Goal: Find specific fact: Find specific fact

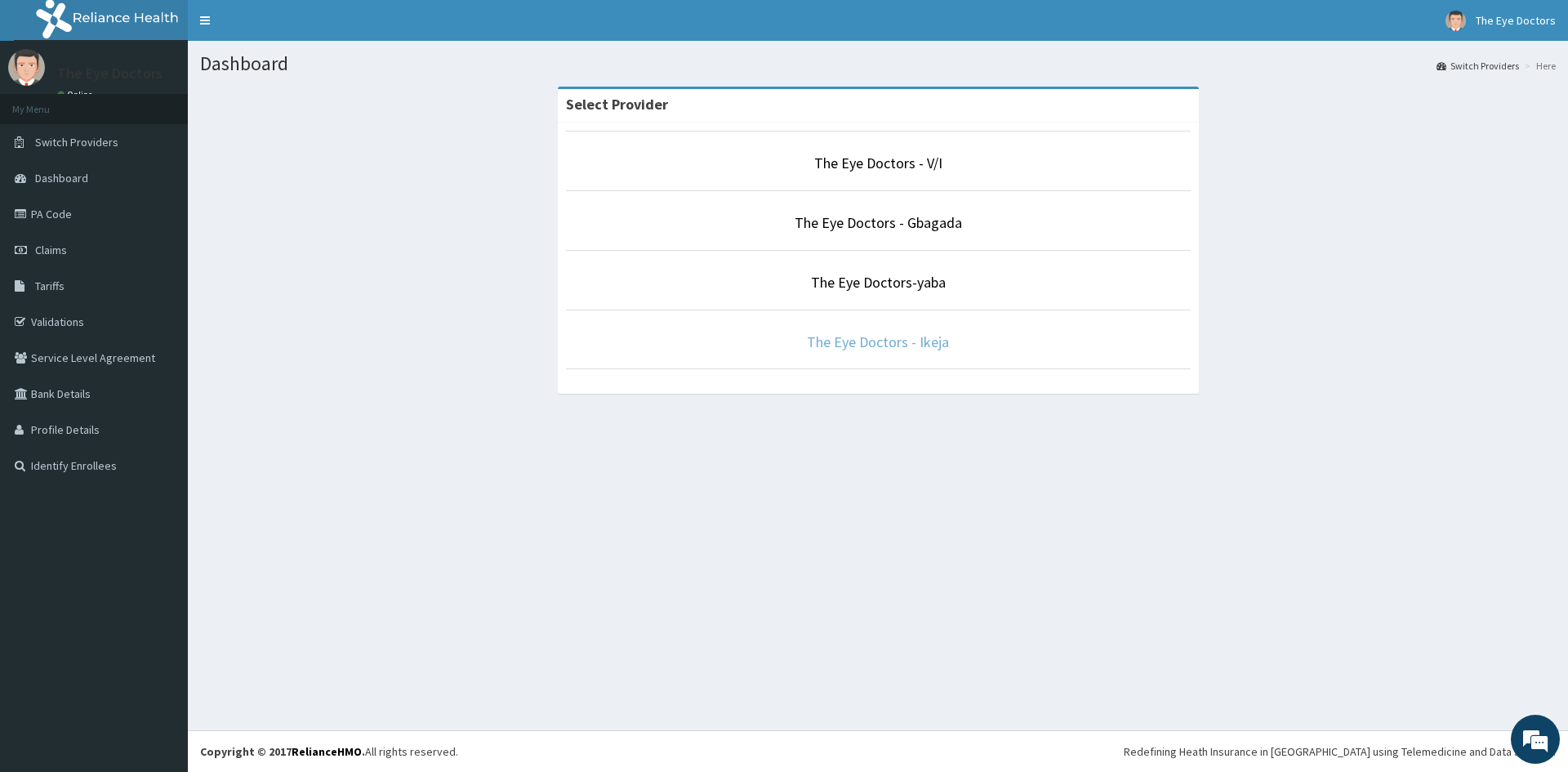
click at [859, 344] on link "The Eye Doctors - Ikeja" at bounding box center [877, 342] width 142 height 19
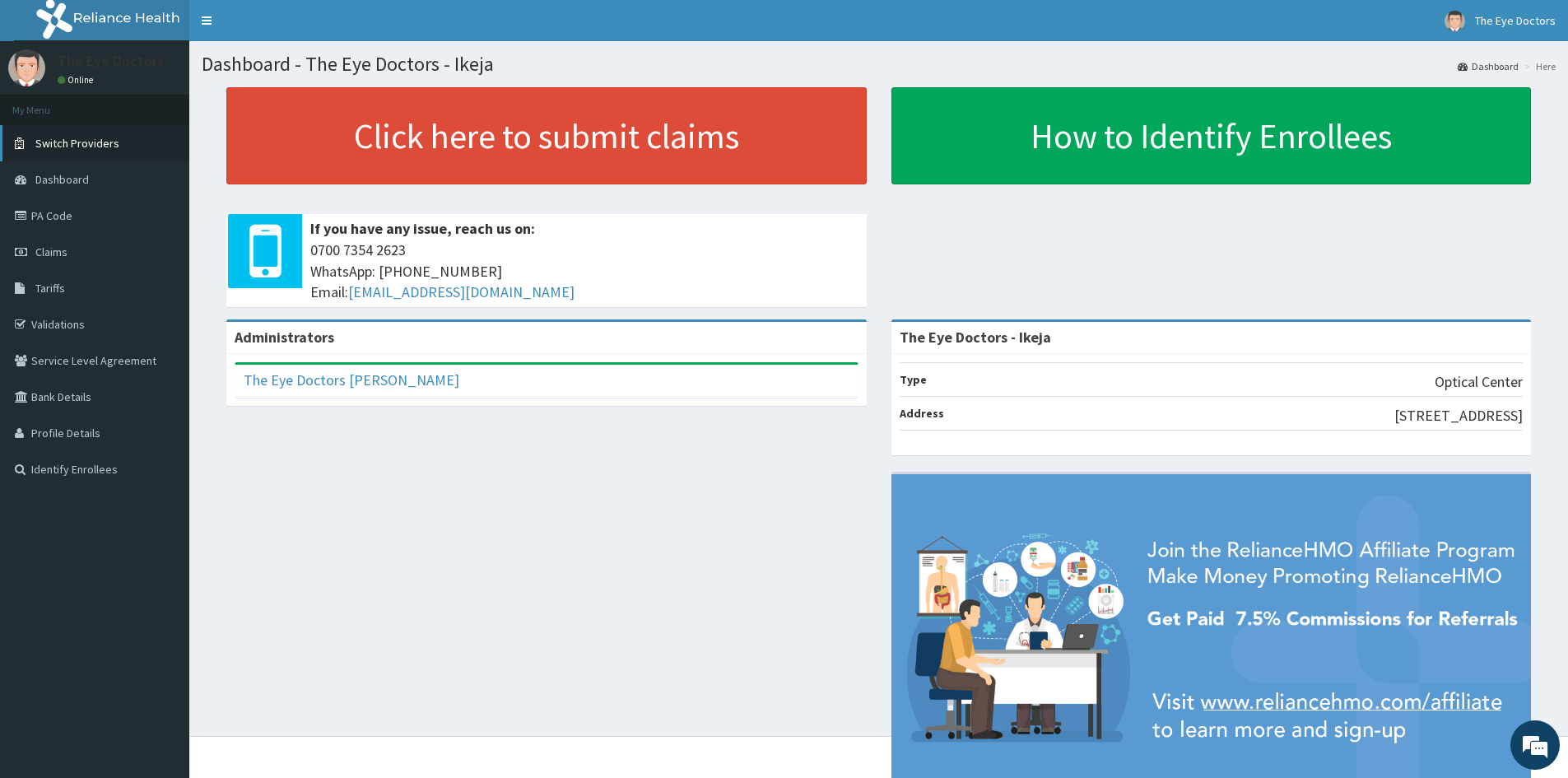
click at [71, 160] on link "Switch Providers" at bounding box center [94, 143] width 190 height 36
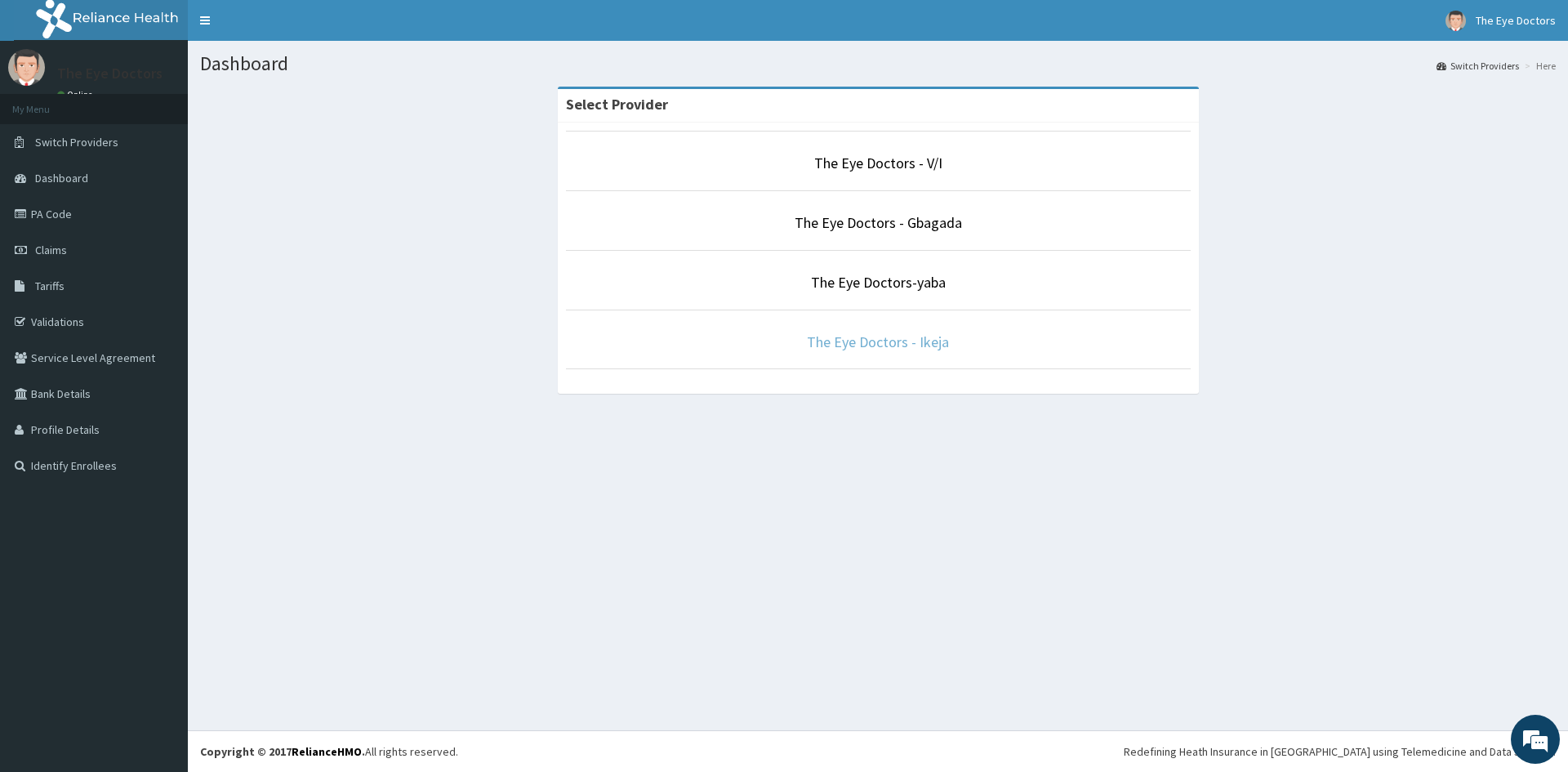
click at [875, 333] on link "The Eye Doctors - Ikeja" at bounding box center [877, 342] width 142 height 19
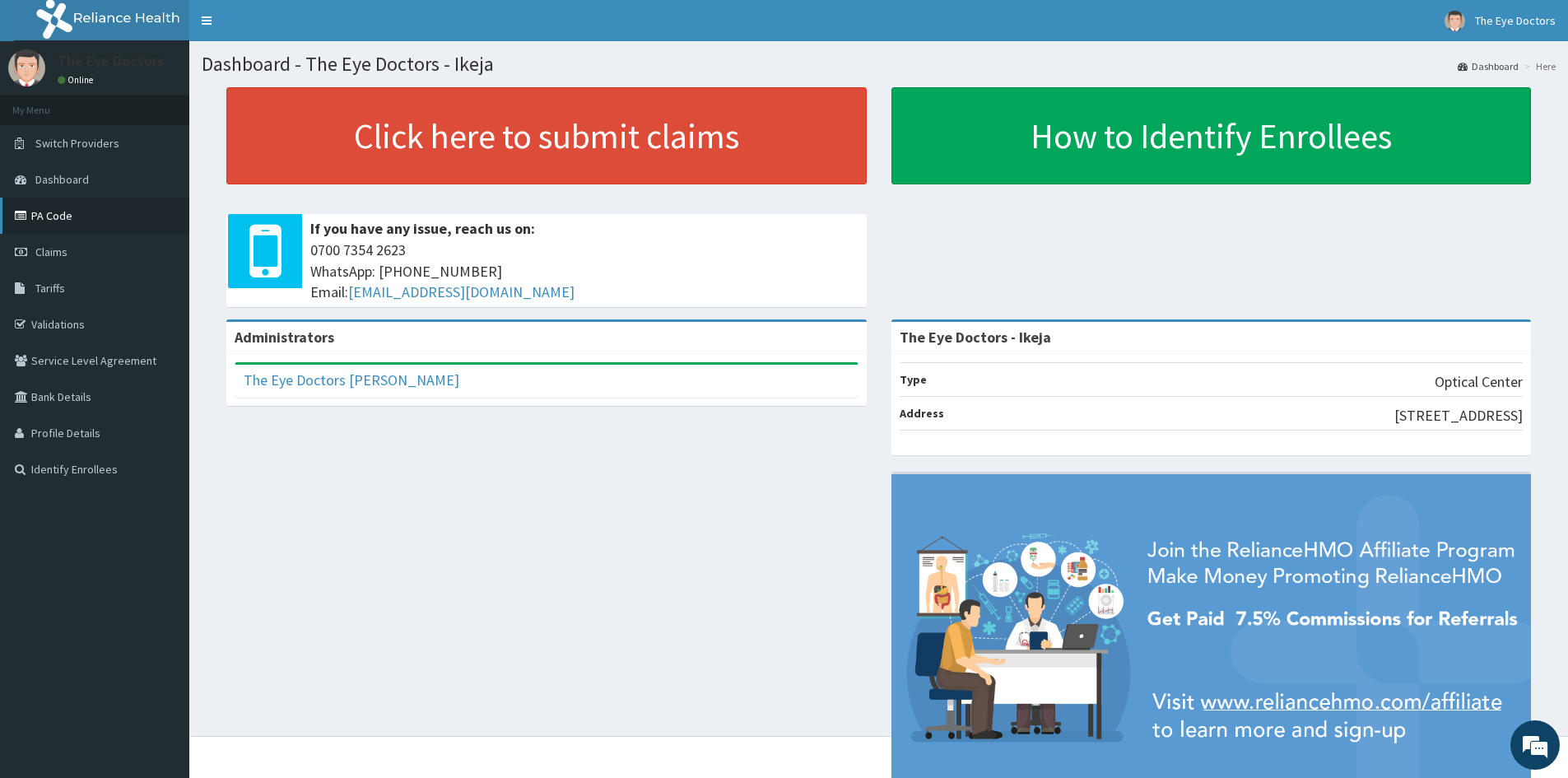
click at [48, 212] on link "PA Code" at bounding box center [94, 216] width 190 height 36
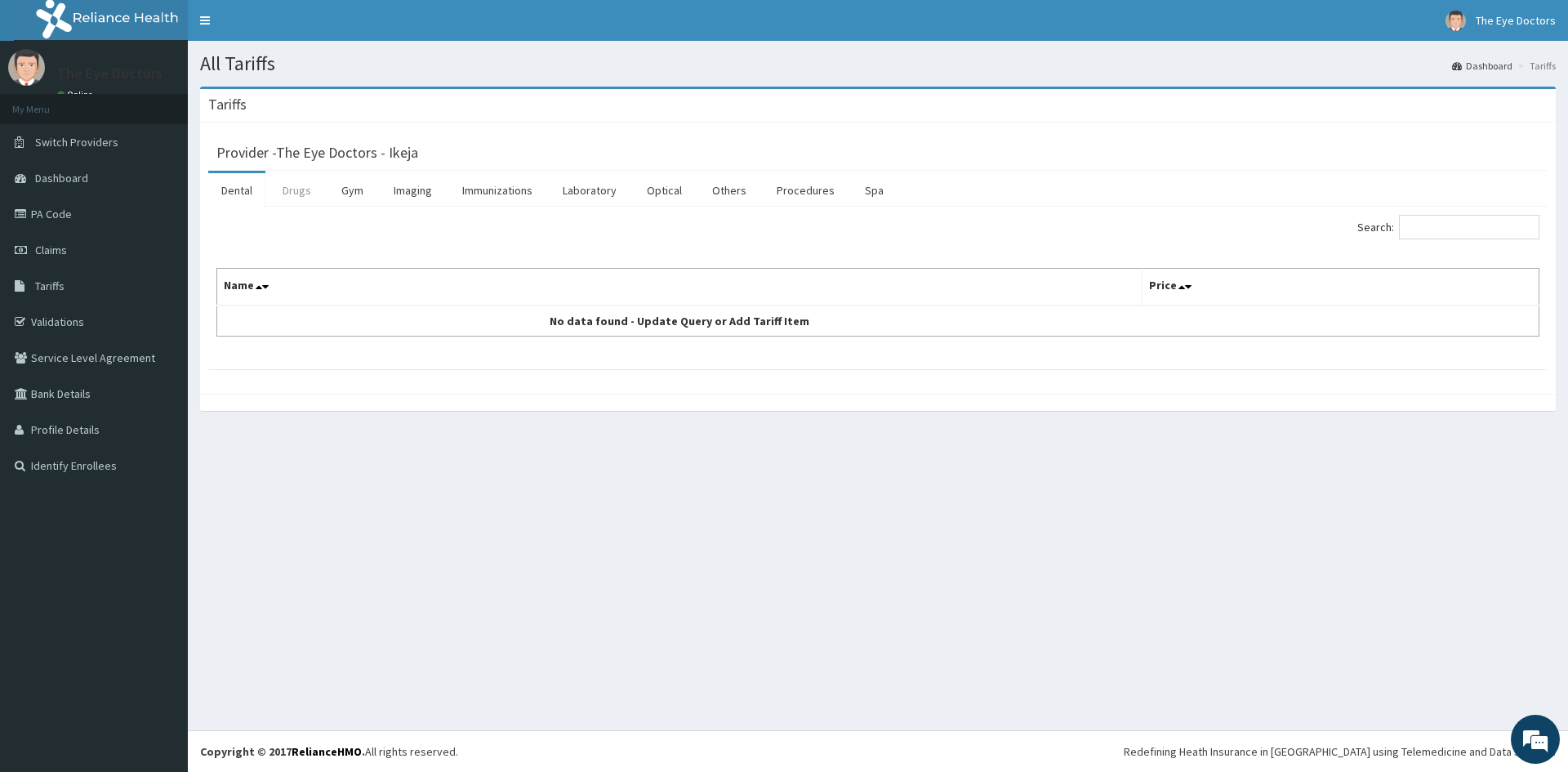
click at [308, 200] on link "Drugs" at bounding box center [296, 190] width 55 height 34
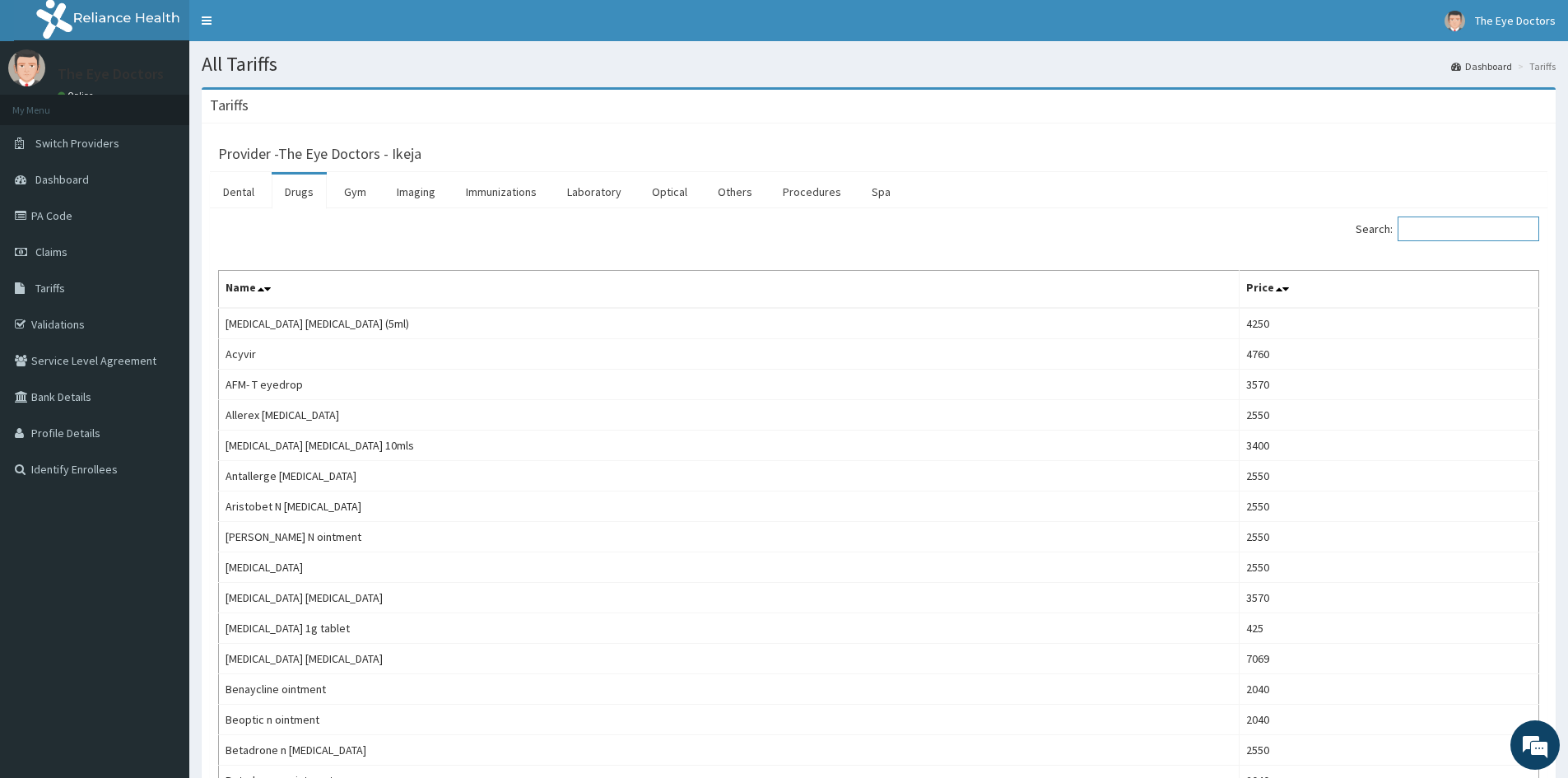
click at [1449, 231] on input "Search:" at bounding box center [1468, 228] width 142 height 25
click at [1465, 222] on input "Search:" at bounding box center [1468, 228] width 142 height 25
paste input "[MEDICAL_DATA] [MEDICAL_DATA]"
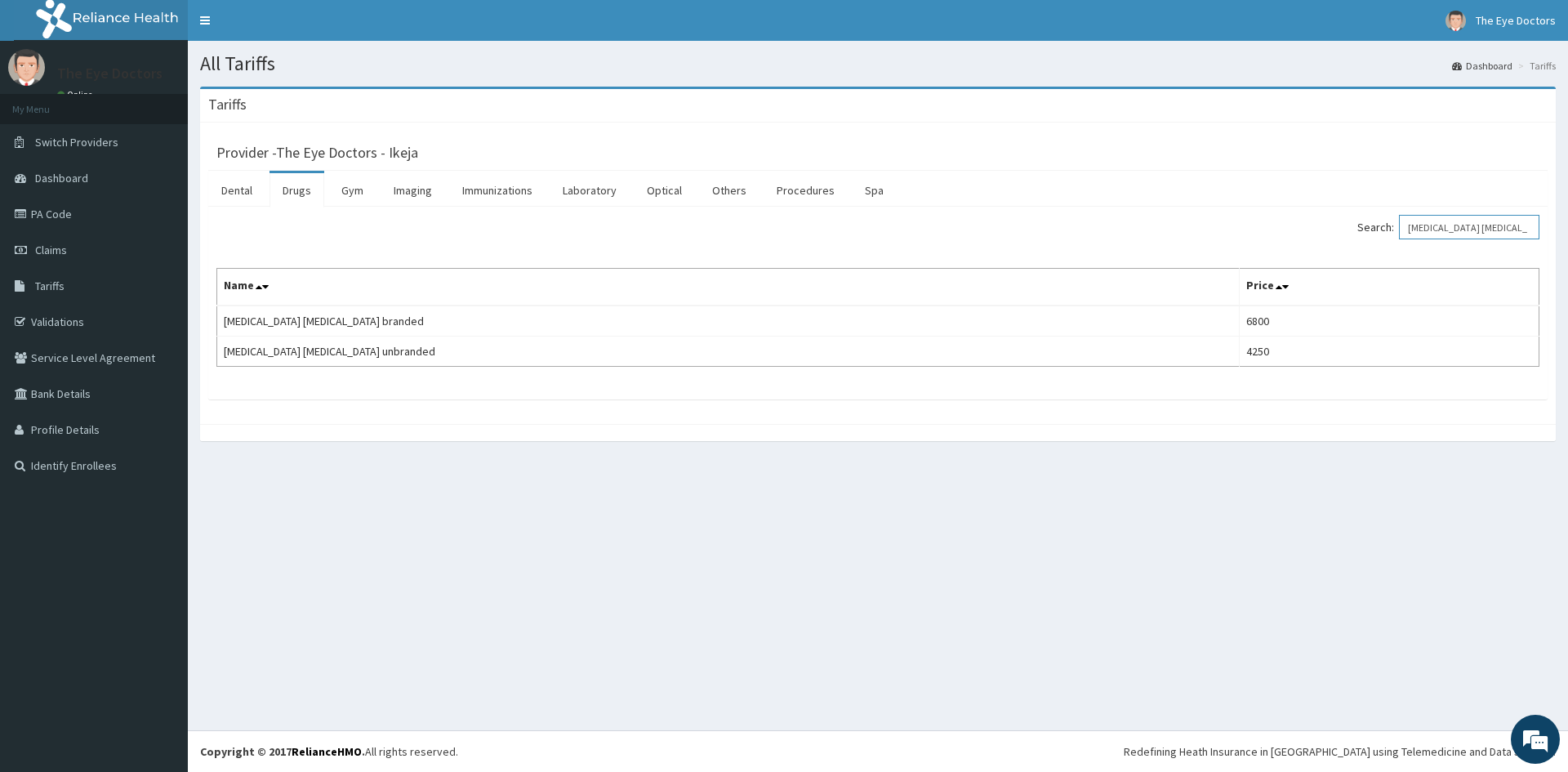
click at [1491, 227] on input "[MEDICAL_DATA] [MEDICAL_DATA]" at bounding box center [1469, 227] width 141 height 25
type input "C"
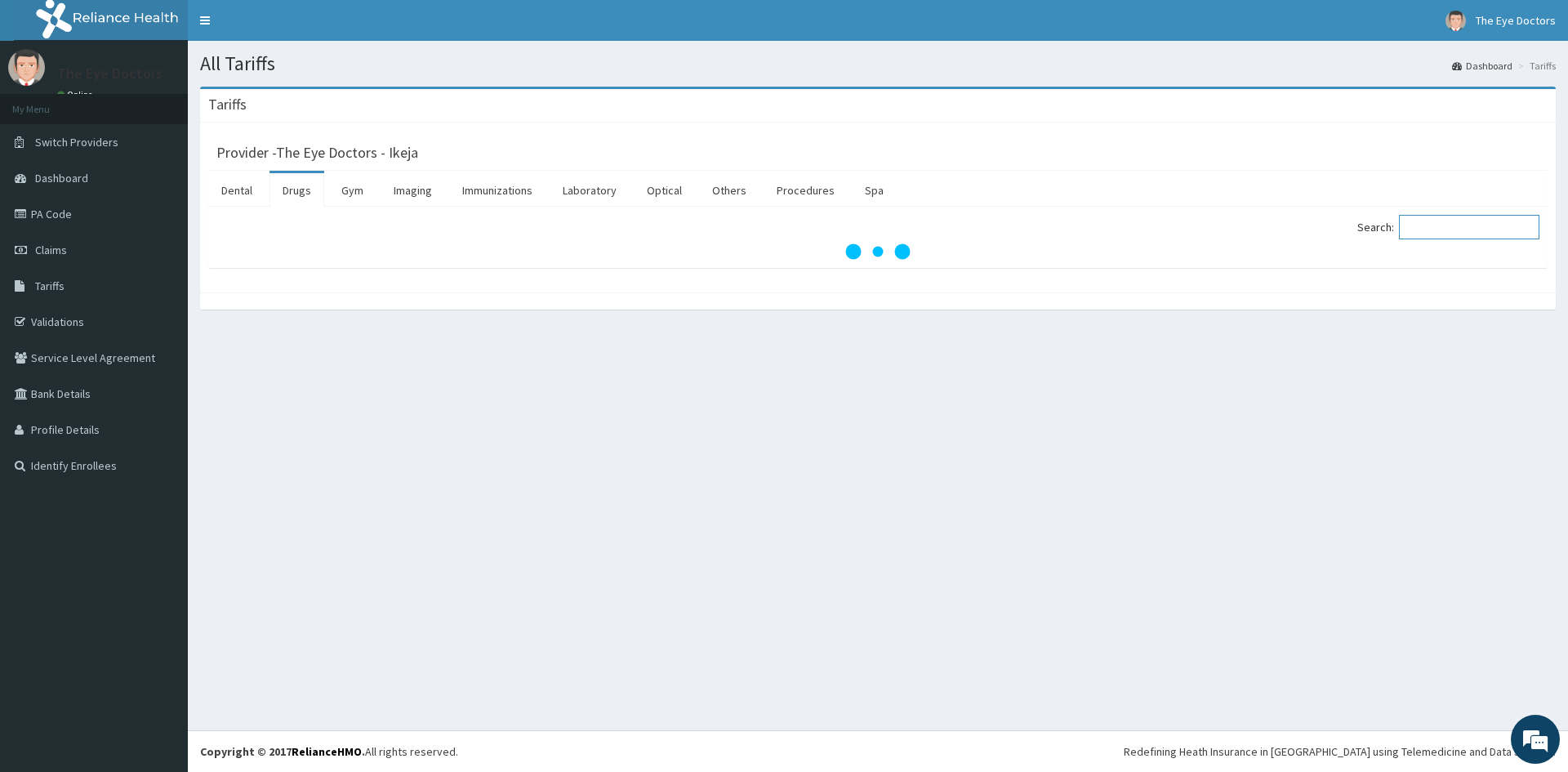
paste input "[MEDICAL_DATA] Eye"
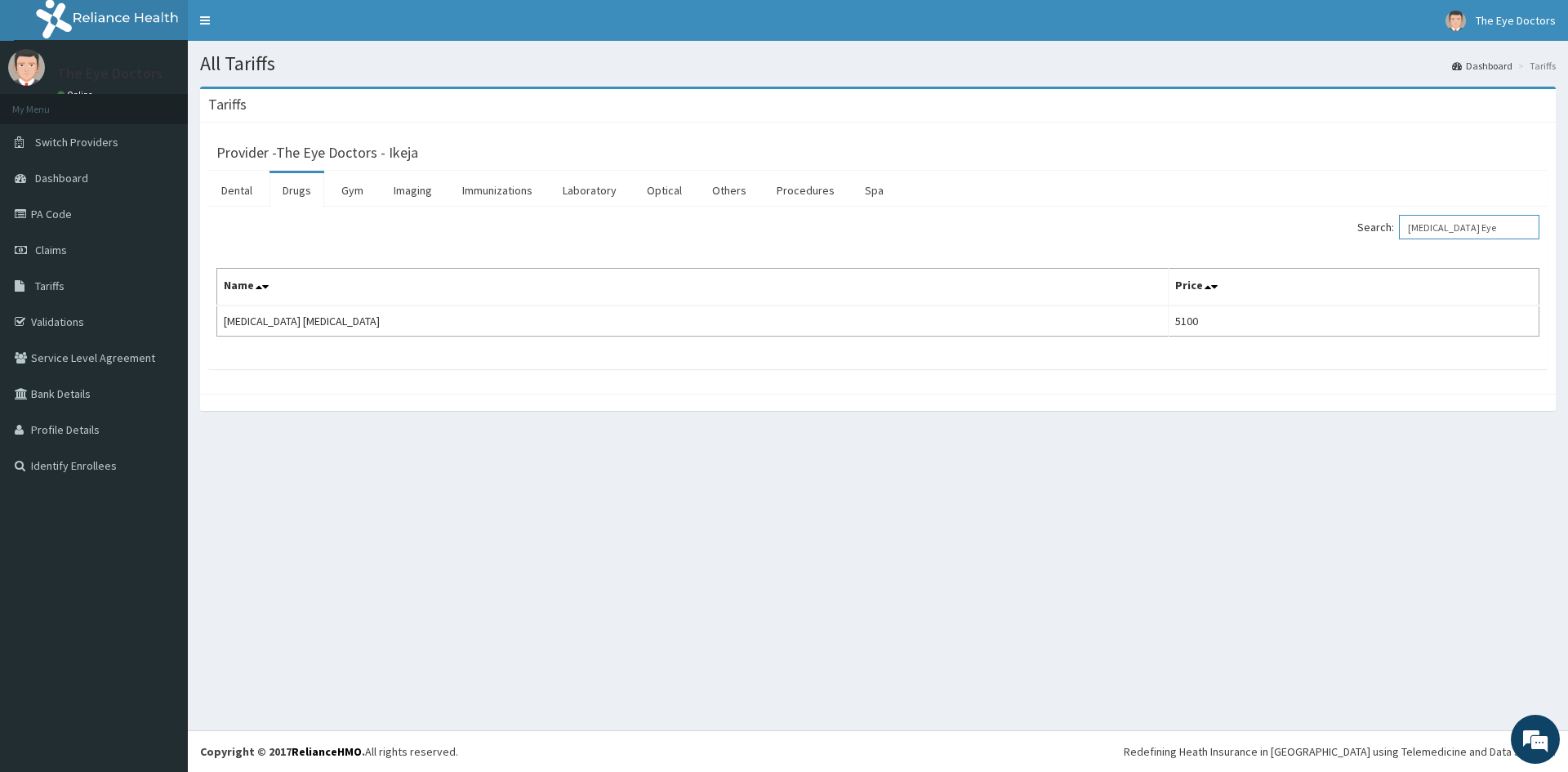
click at [1511, 229] on input "[MEDICAL_DATA] Eye" at bounding box center [1469, 227] width 141 height 25
type input "B"
paste input "[MEDICAL_DATA] [MEDICAL_DATA]"
type input "X"
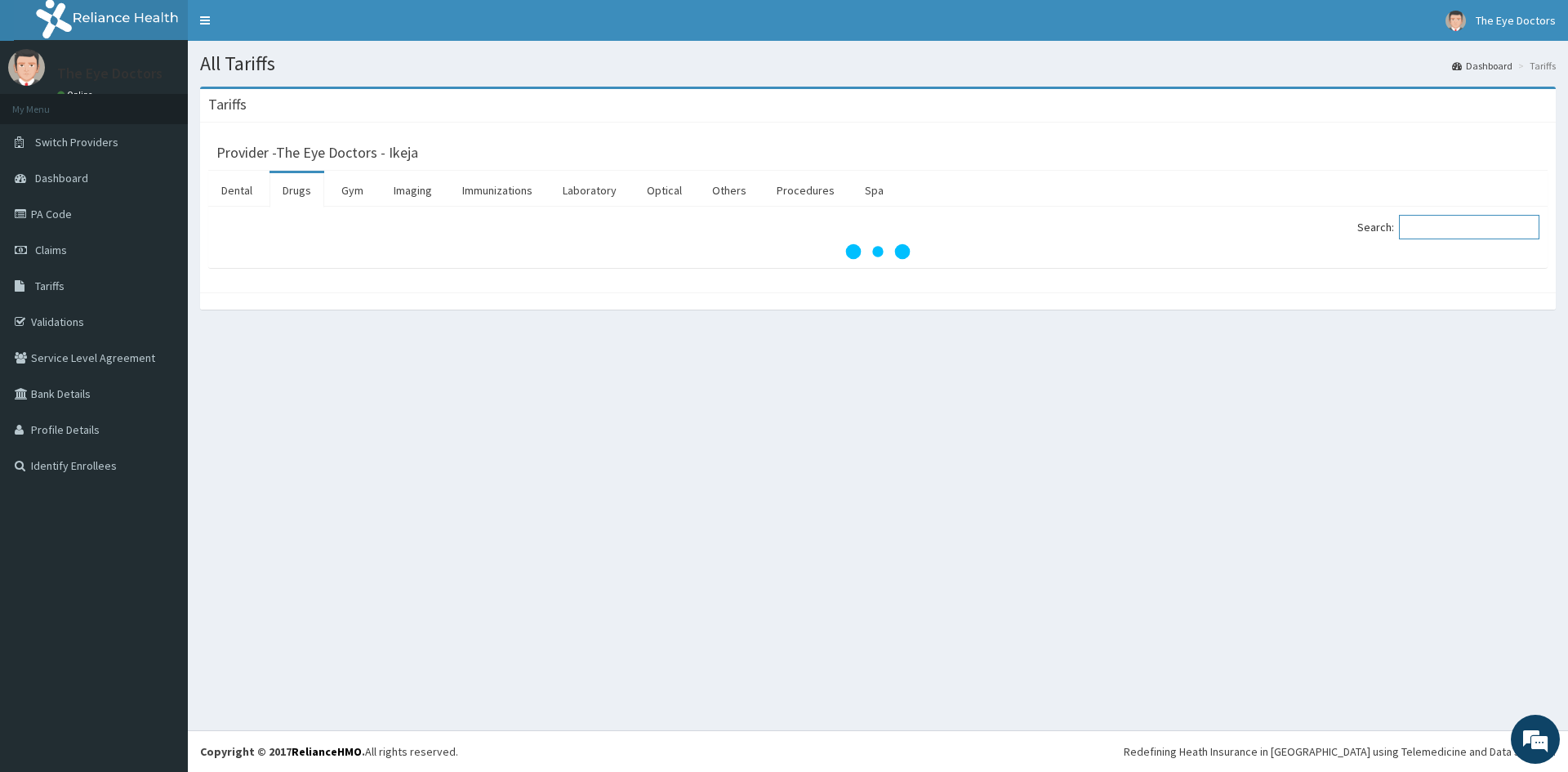
paste input "[MEDICAL_DATA]"
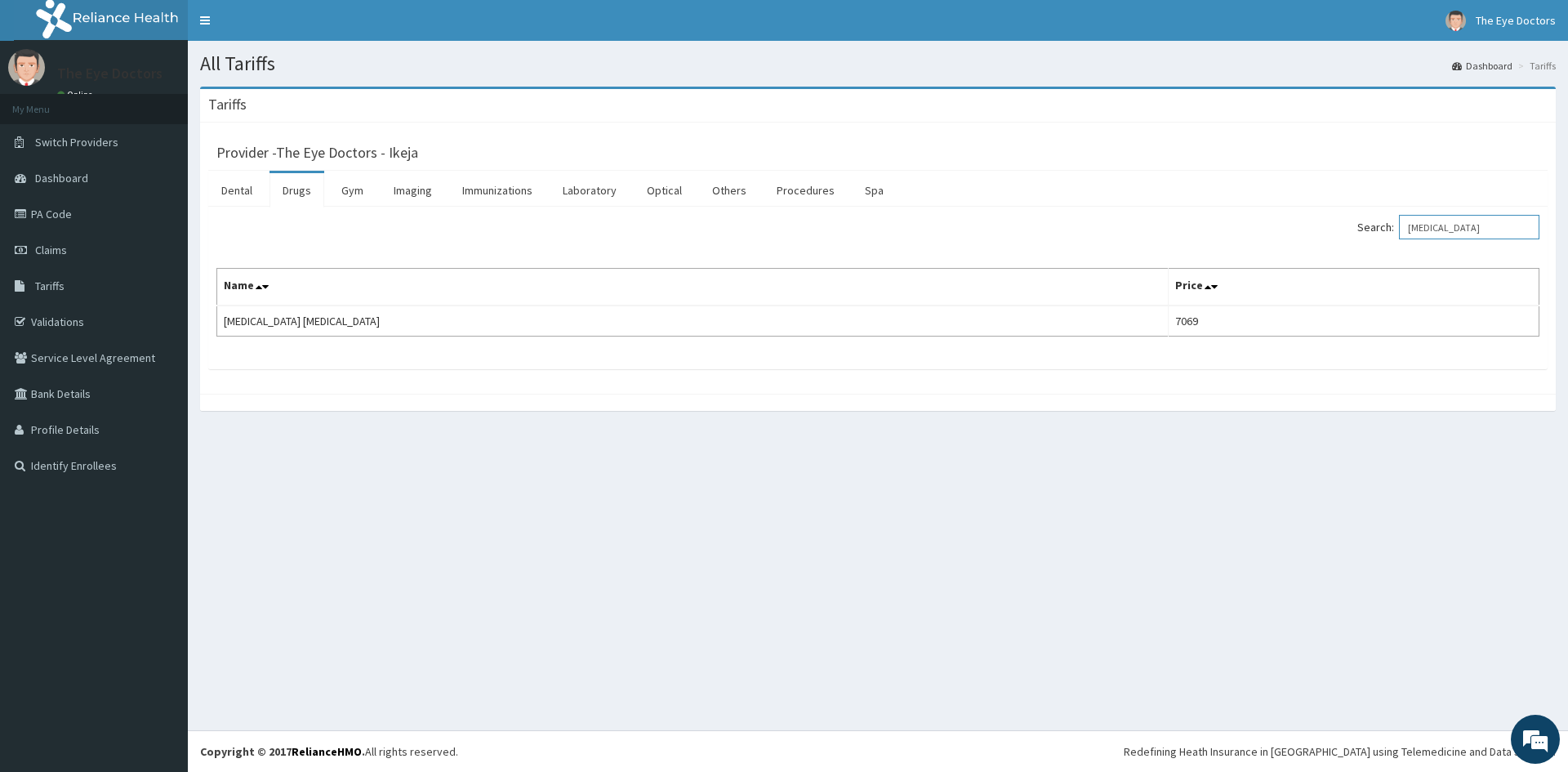
type input "[MEDICAL_DATA]"
